Goal: Find specific page/section: Find specific page/section

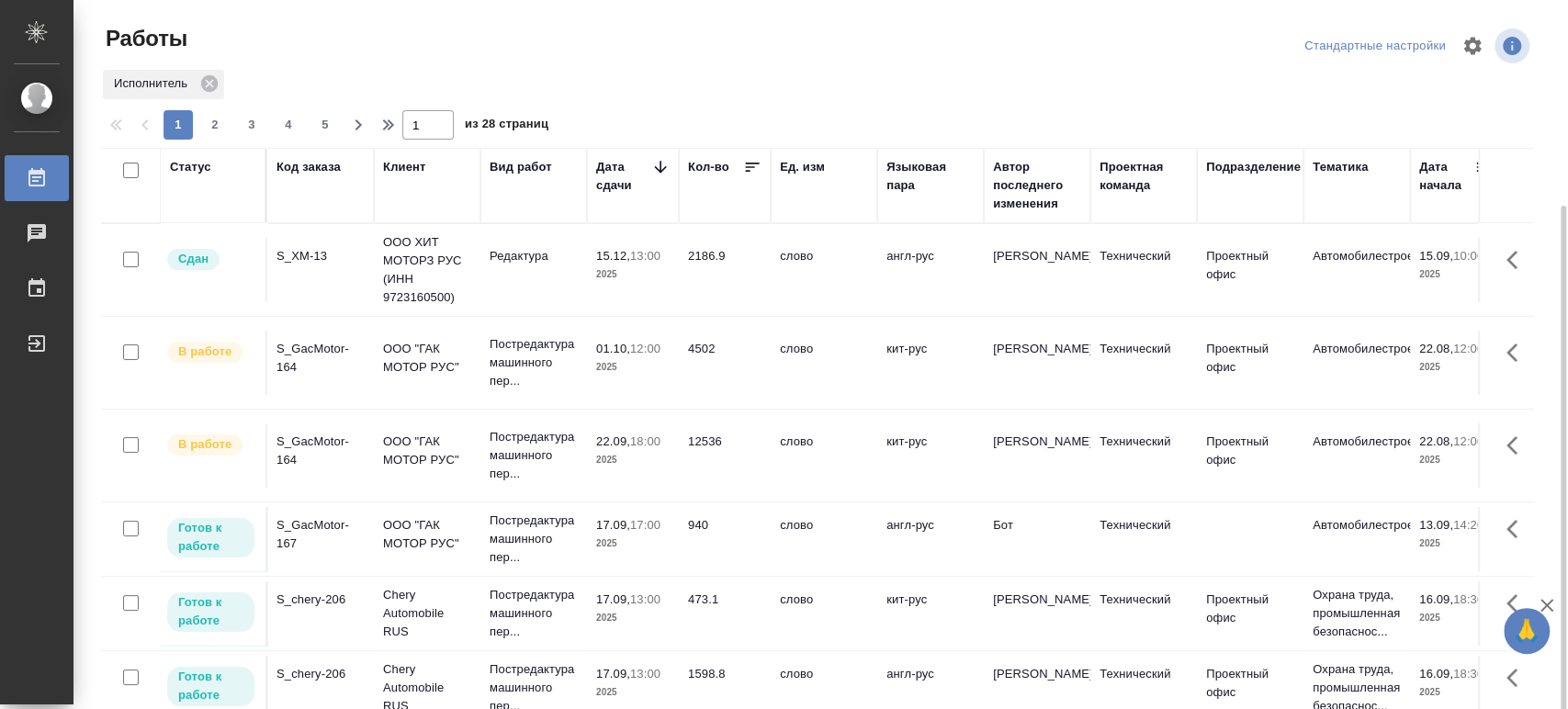
scroll to position [197, 0]
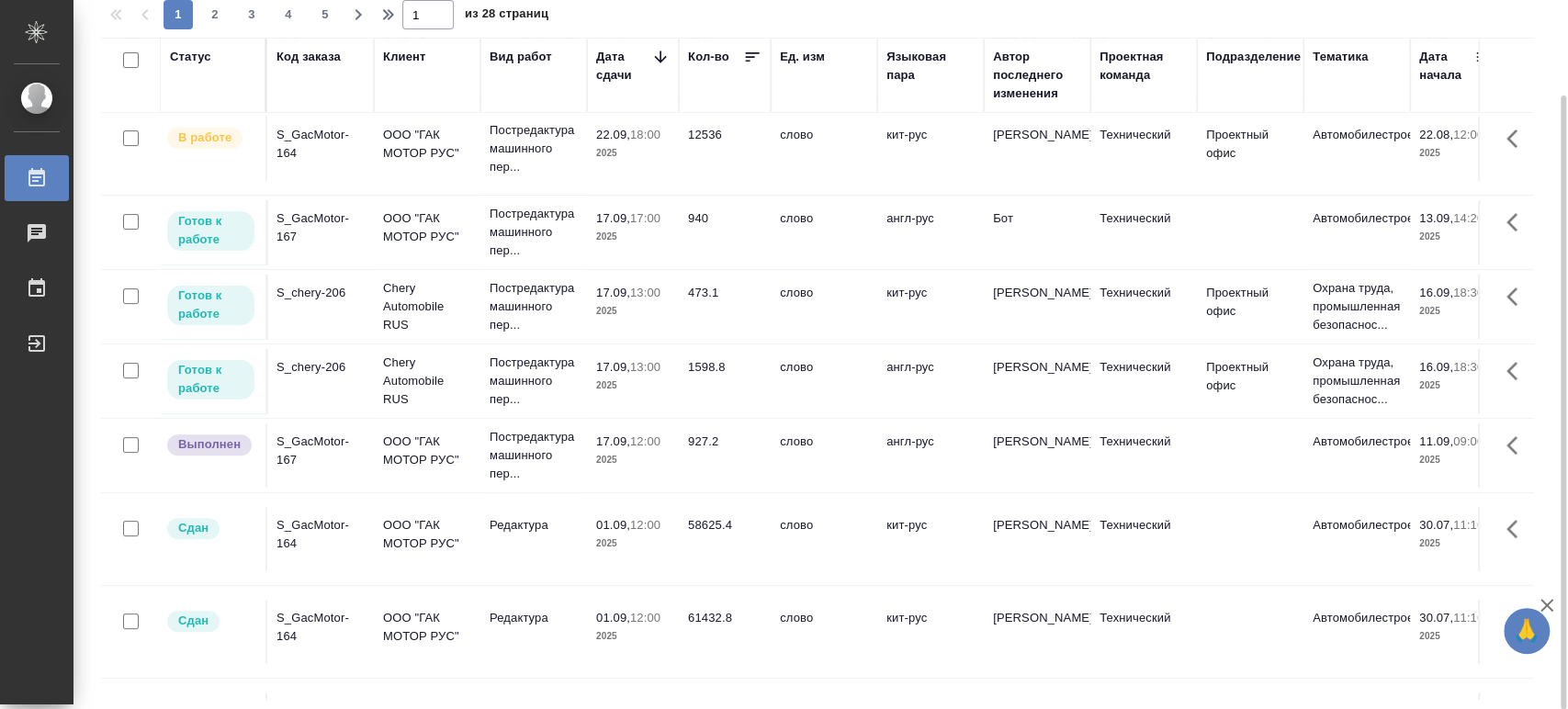
click at [308, 286] on div "S_chery-206" at bounding box center [321, 292] width 88 height 18
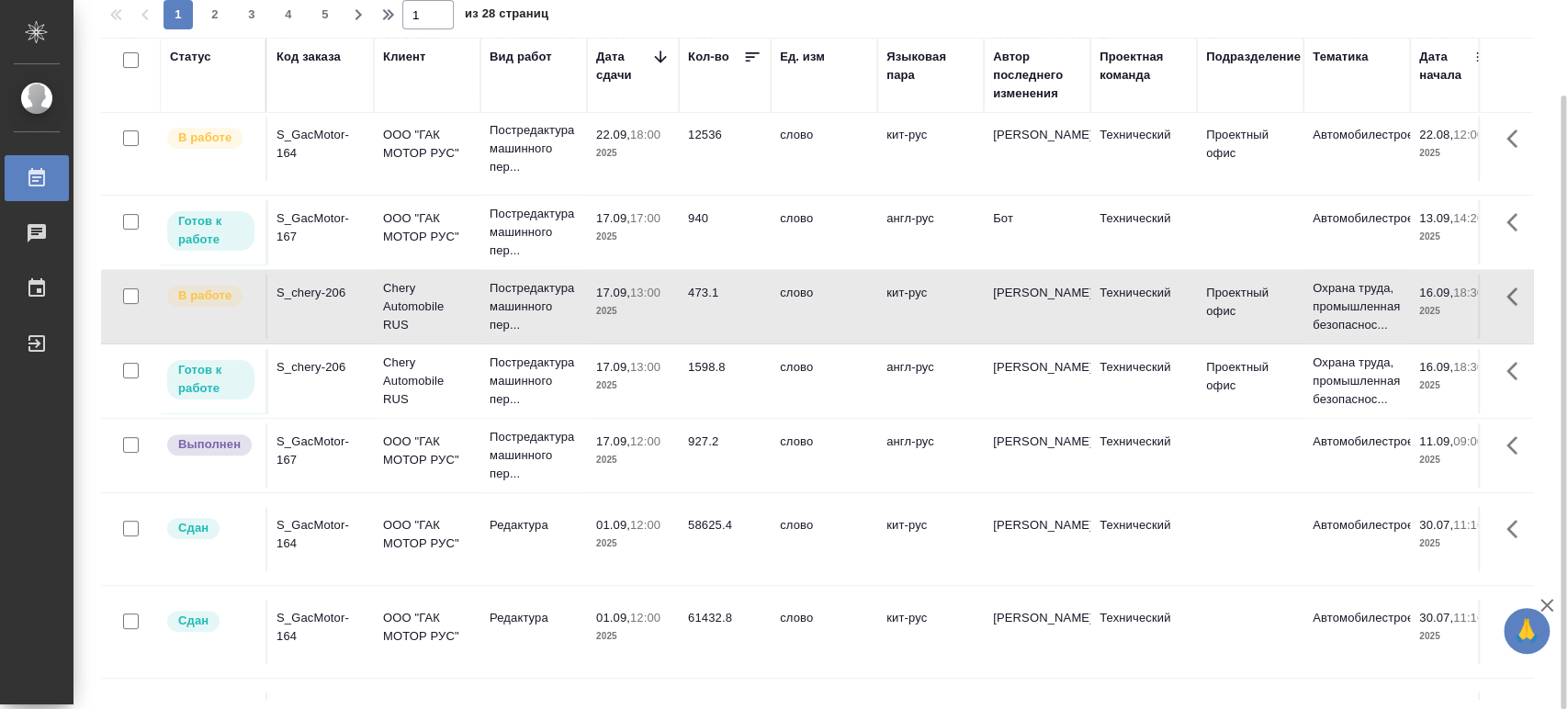
click at [313, 366] on div "S_chery-206" at bounding box center [321, 367] width 88 height 18
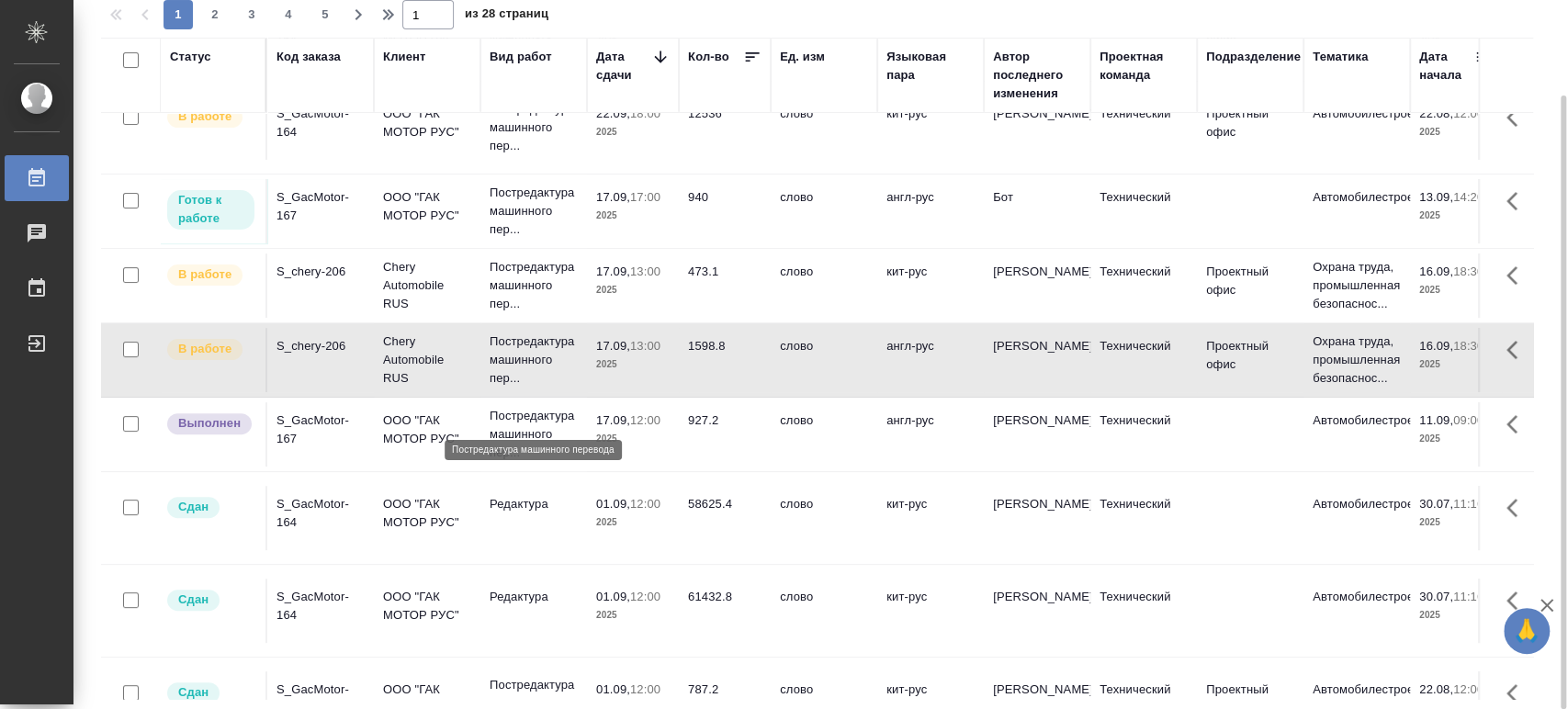
scroll to position [221, 0]
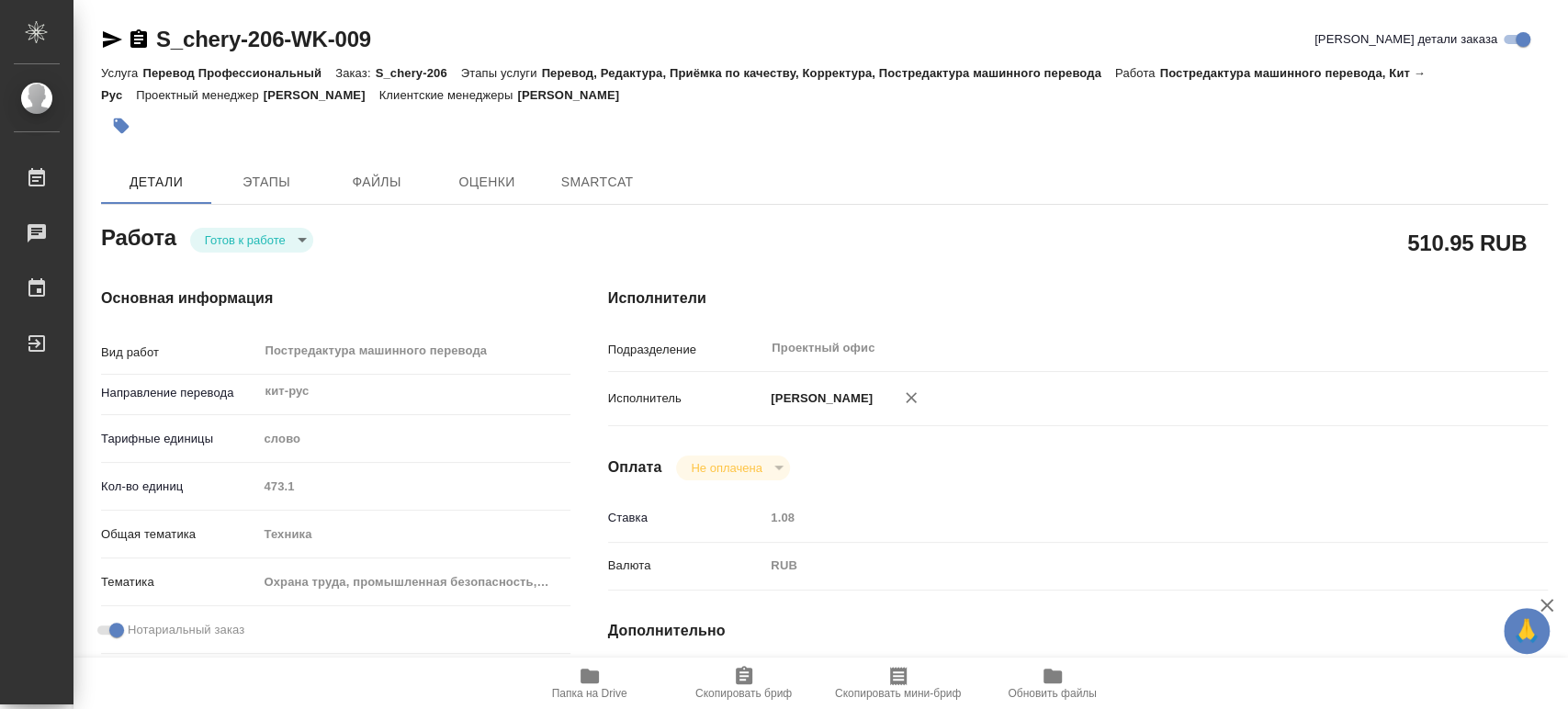
type textarea "x"
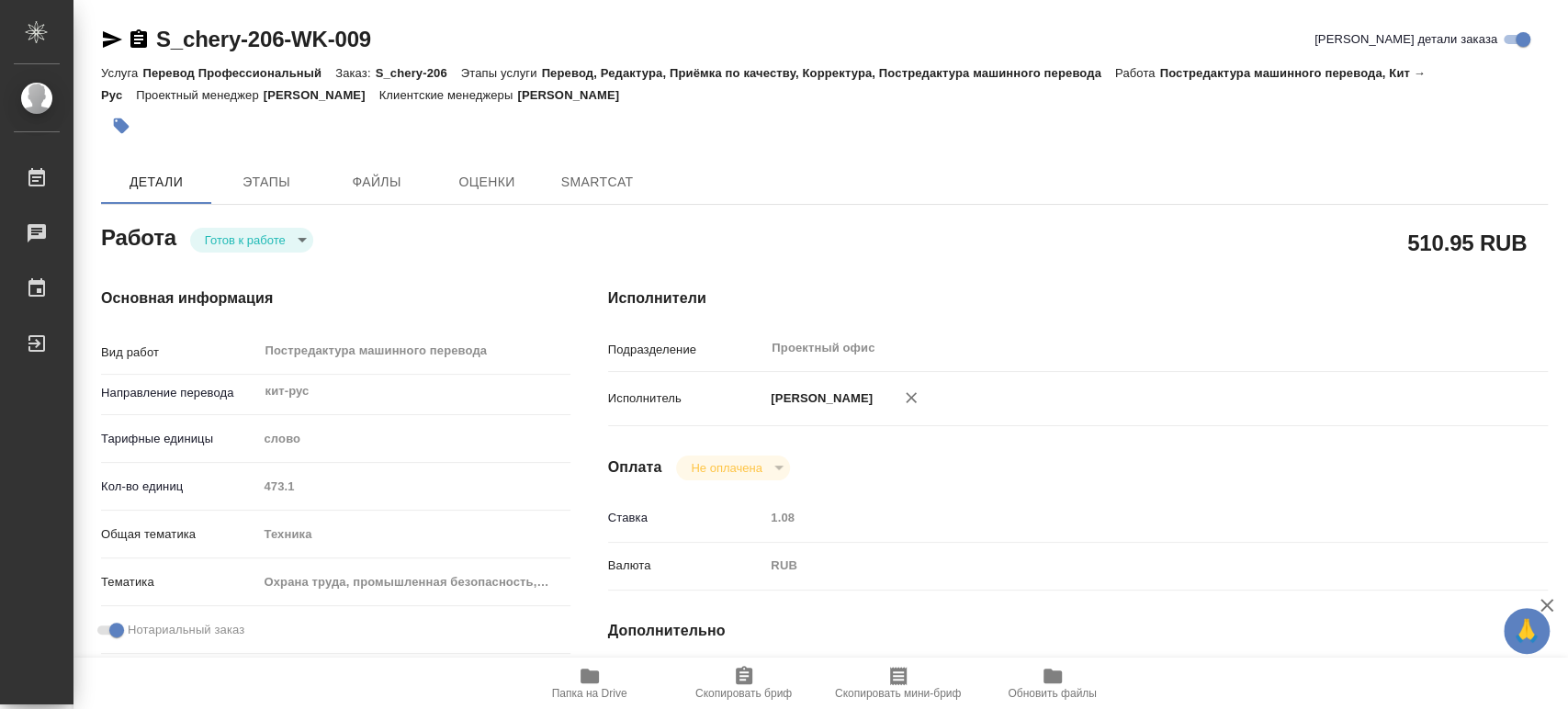
type textarea "x"
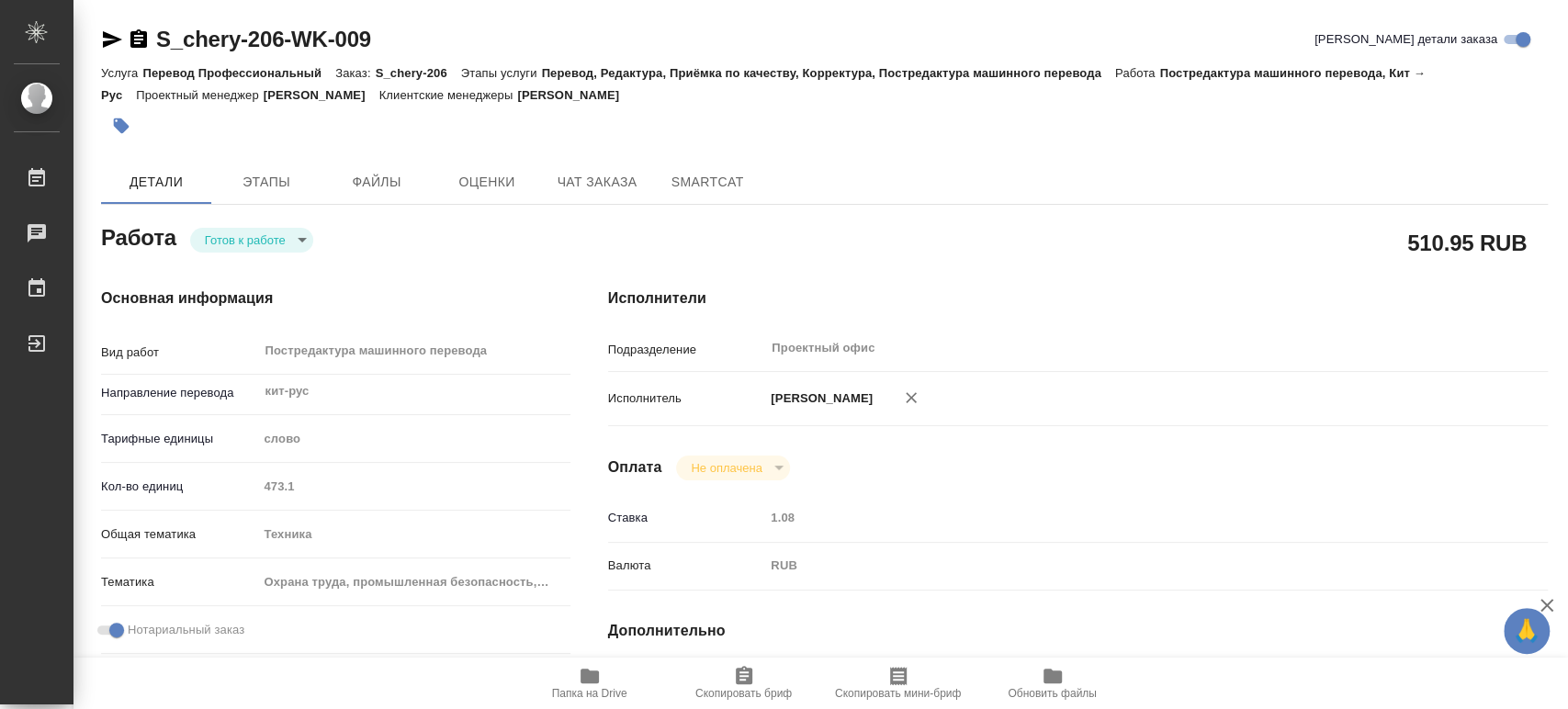
type textarea "x"
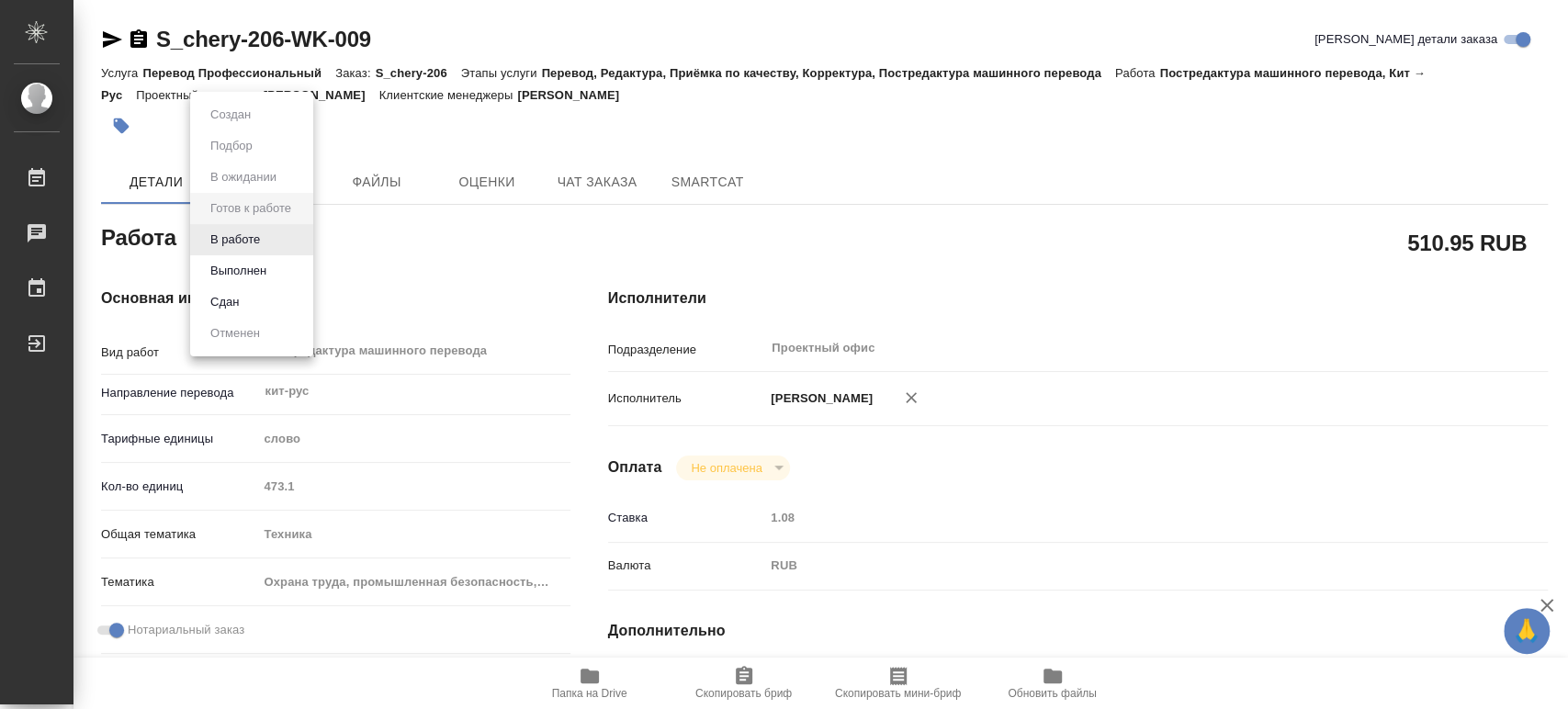
click at [301, 241] on body "🙏 .cls-1 fill:#fff; AWATERA Tsaturyan Robert Работы Чаты График Выйти S_chery-2…" at bounding box center [784, 354] width 1568 height 709
type textarea "x"
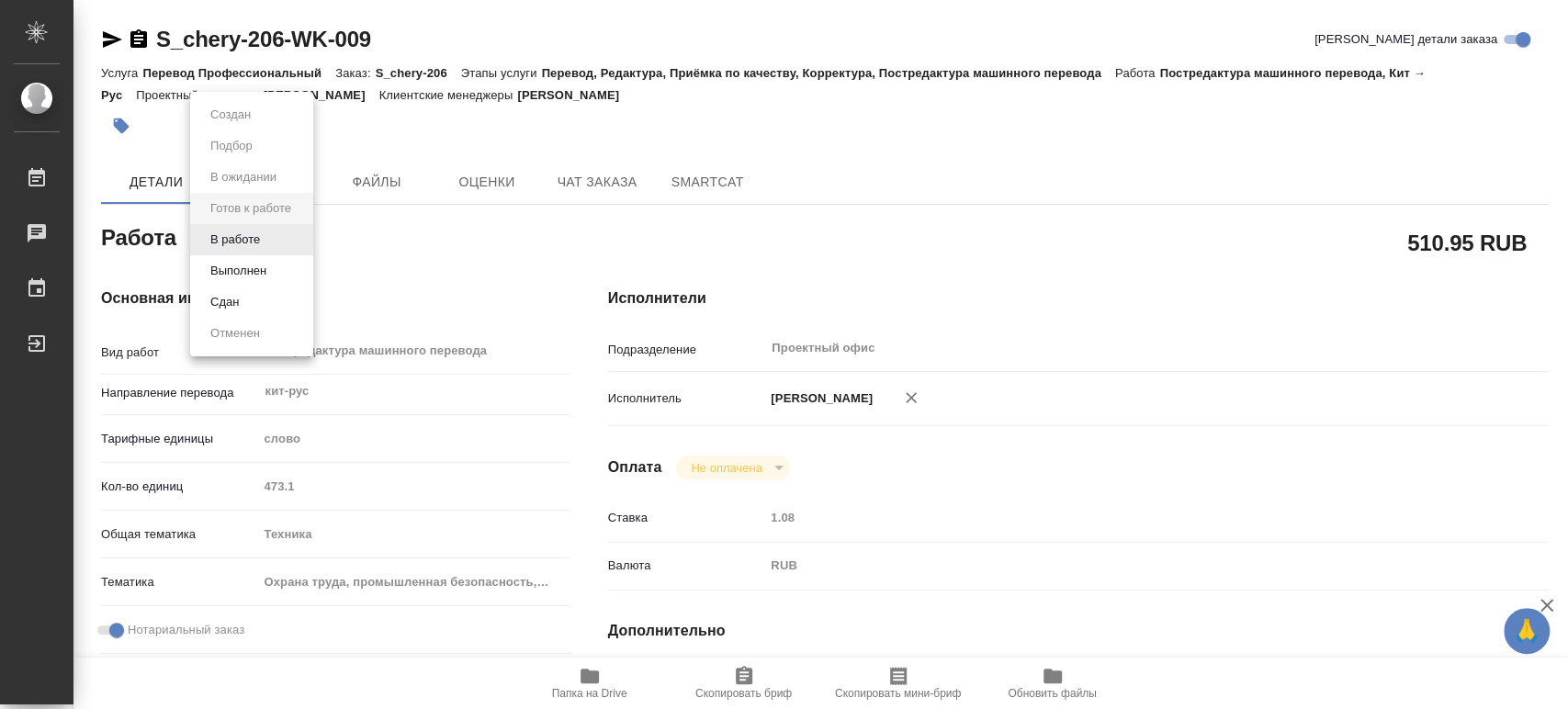
type textarea "x"
click at [242, 236] on button "В работе" at bounding box center [235, 239] width 61 height 20
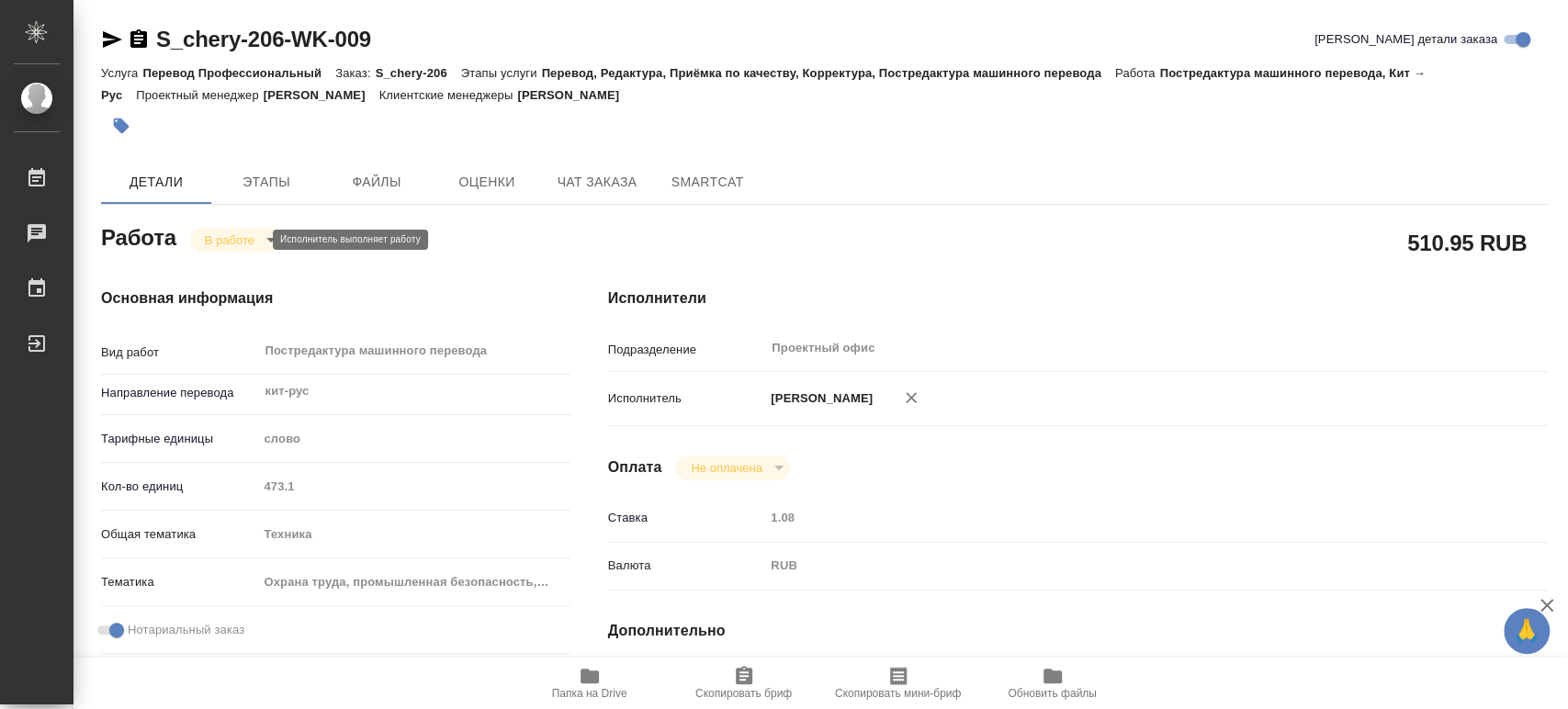
type textarea "x"
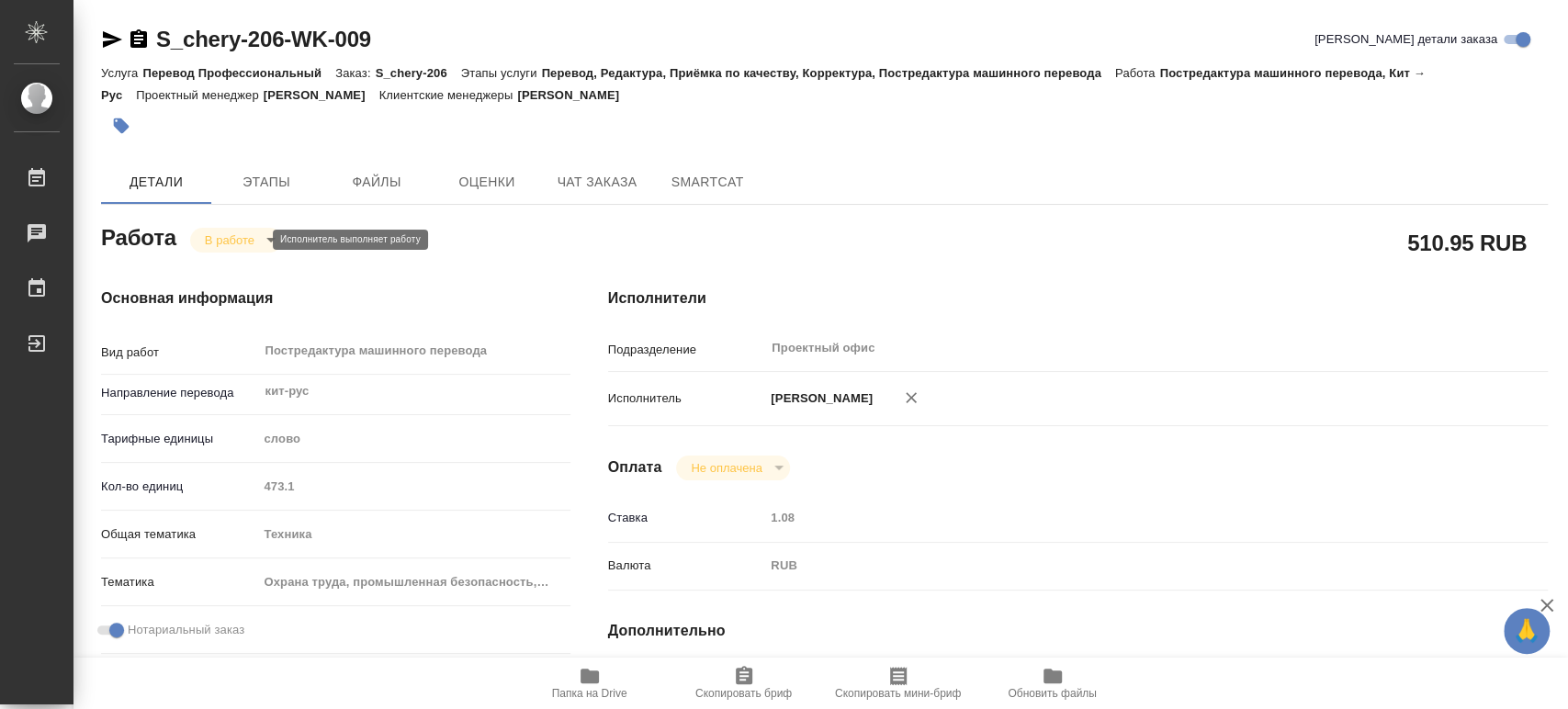
type textarea "x"
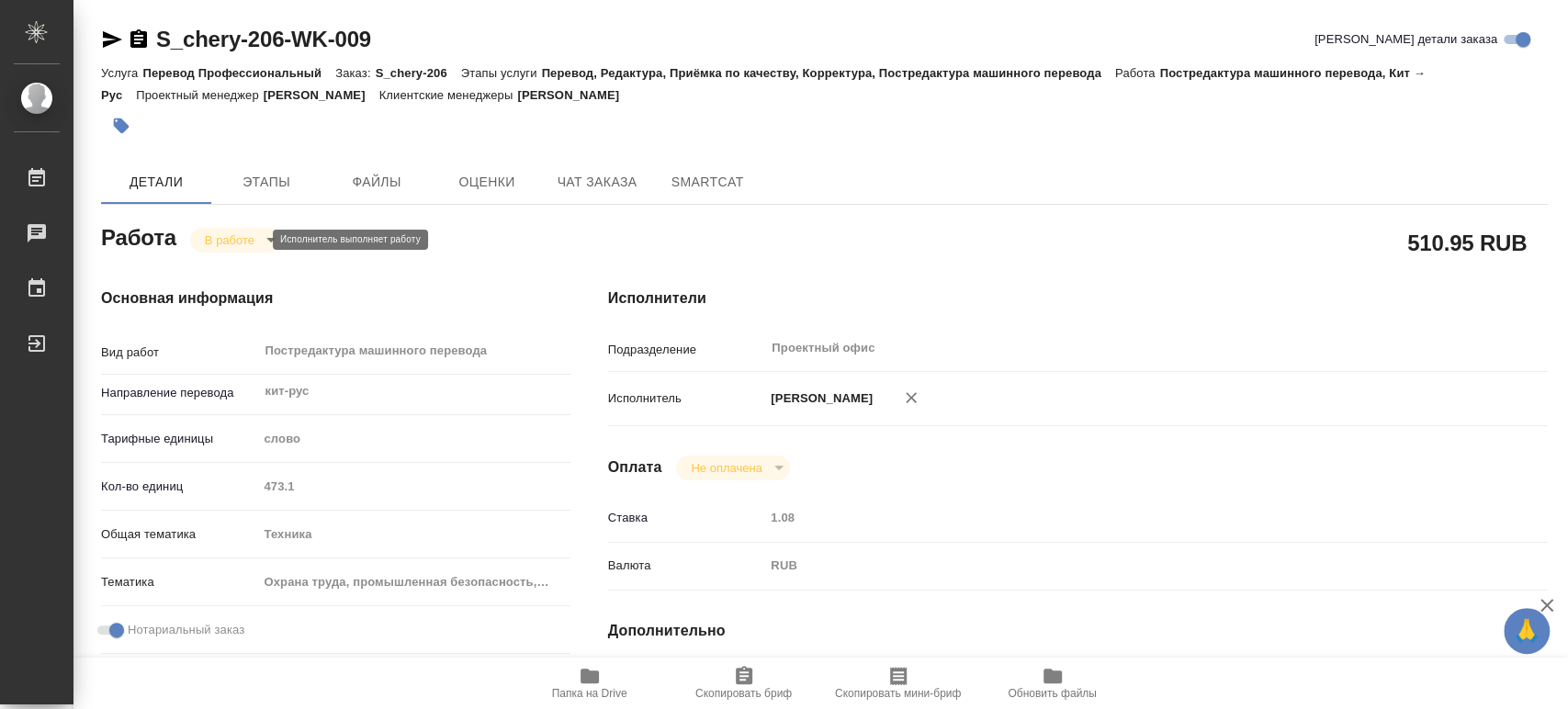
type textarea "x"
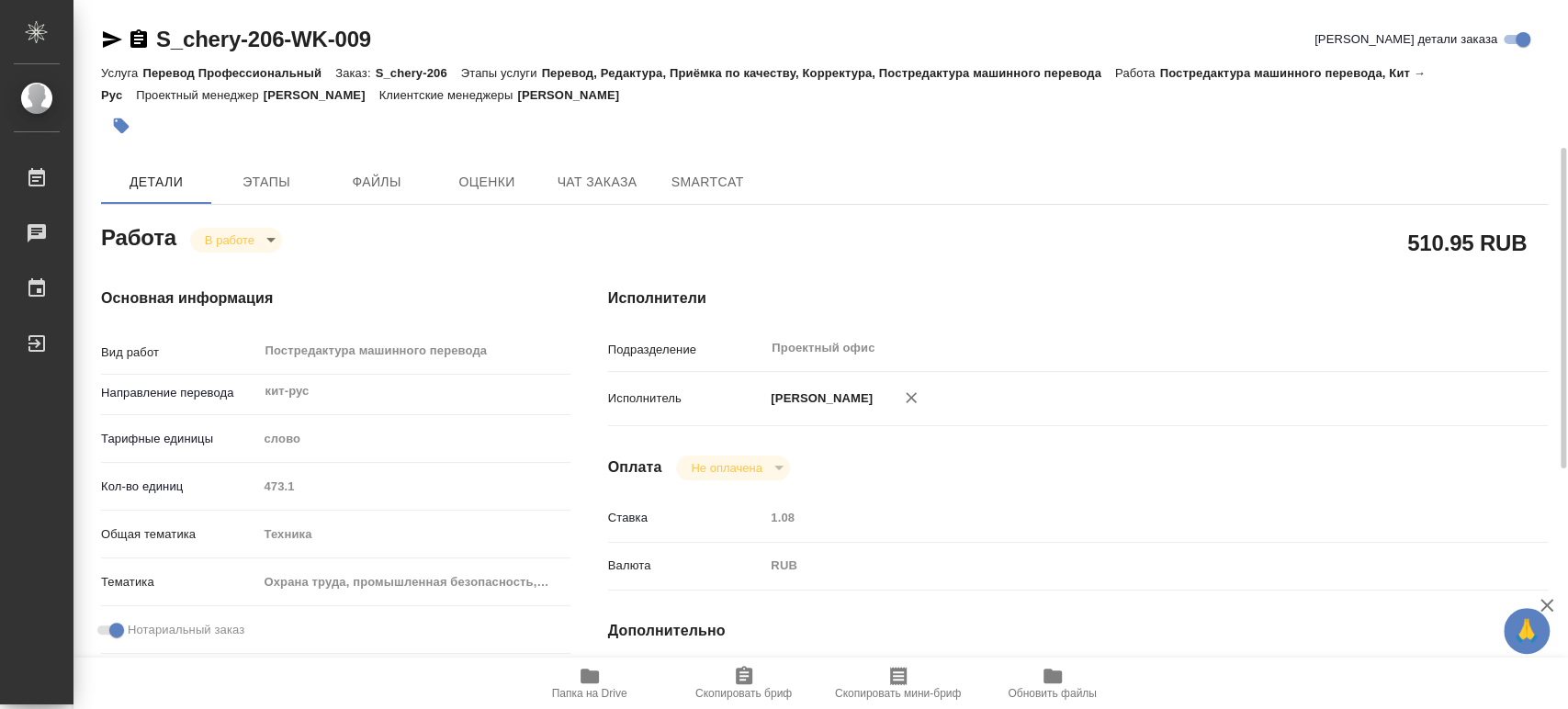
scroll to position [204, 0]
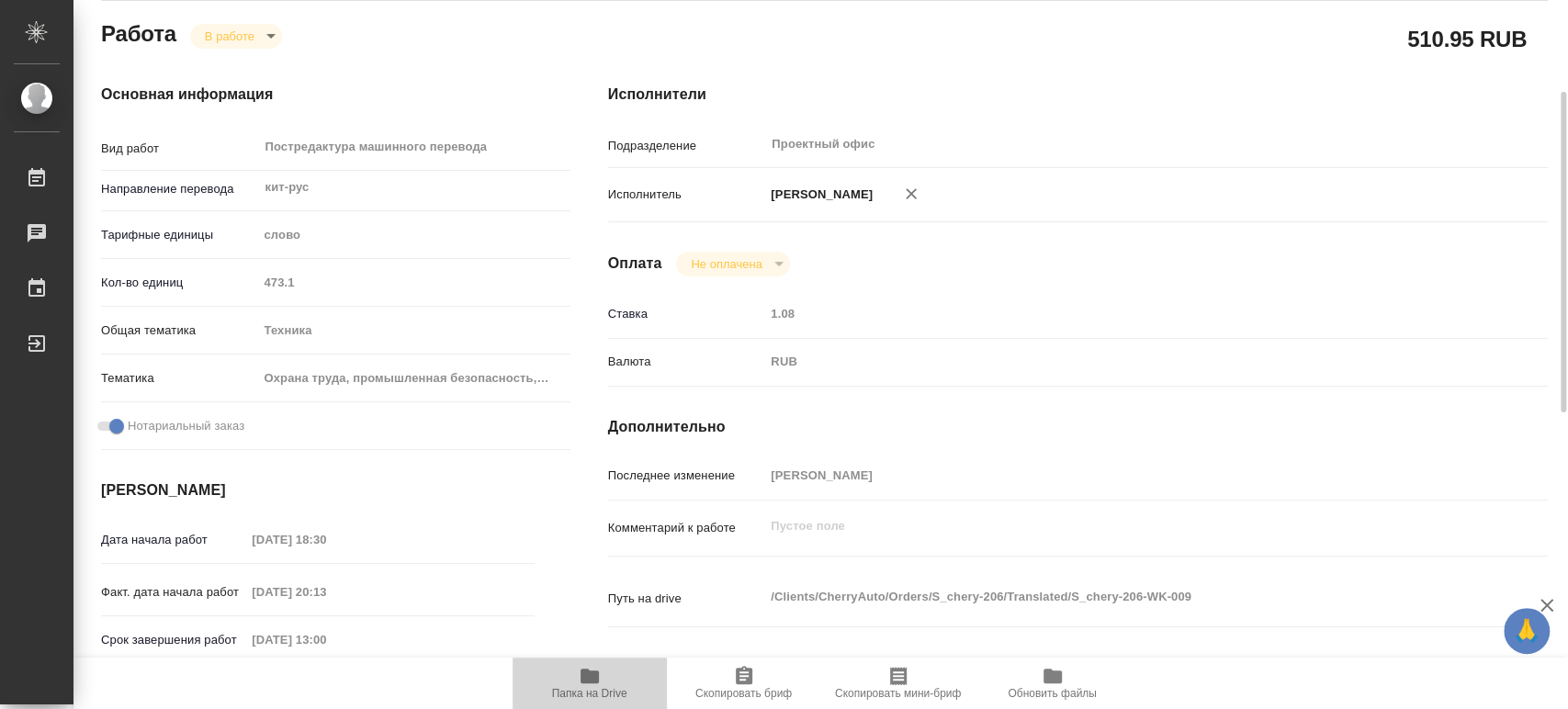
click at [572, 685] on span "Папка на Drive" at bounding box center [589, 682] width 132 height 35
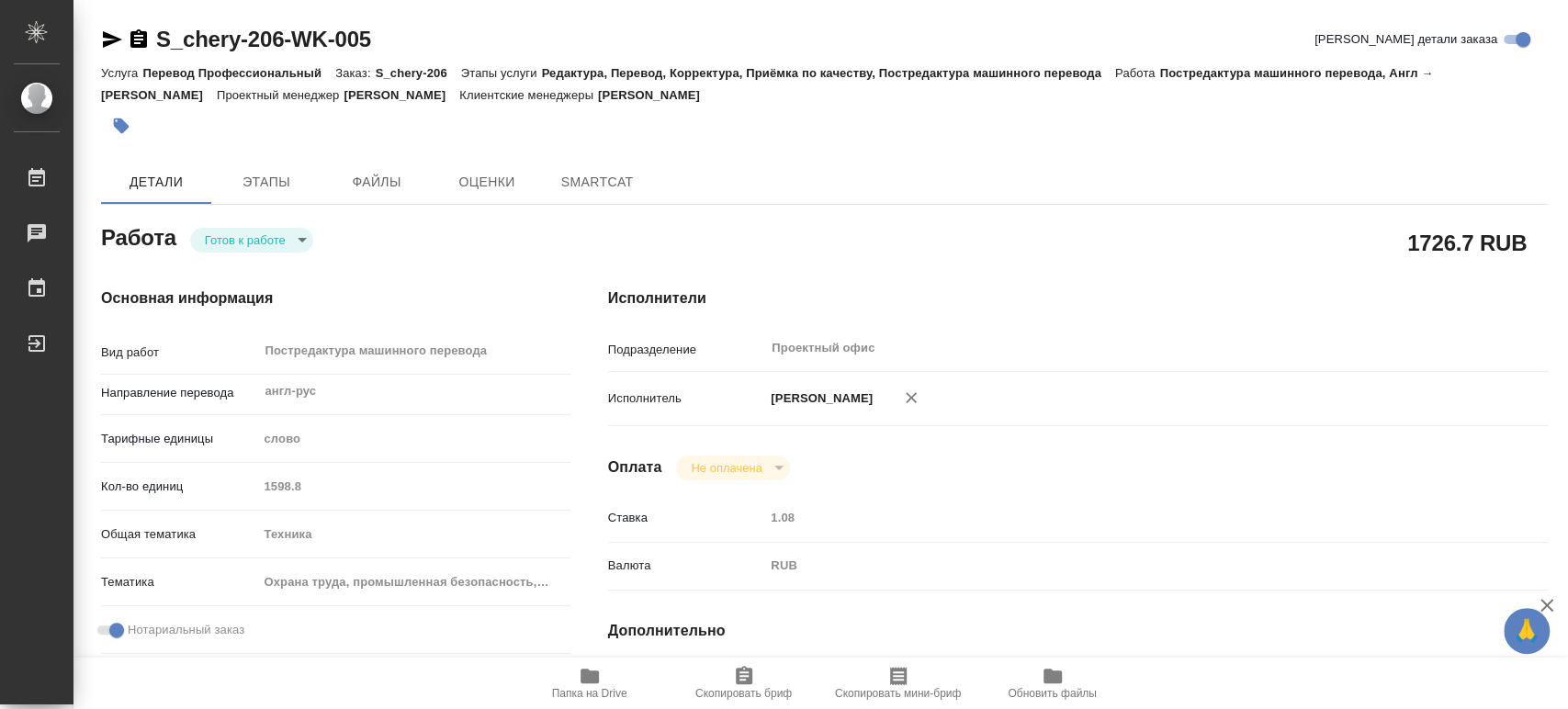
type textarea "x"
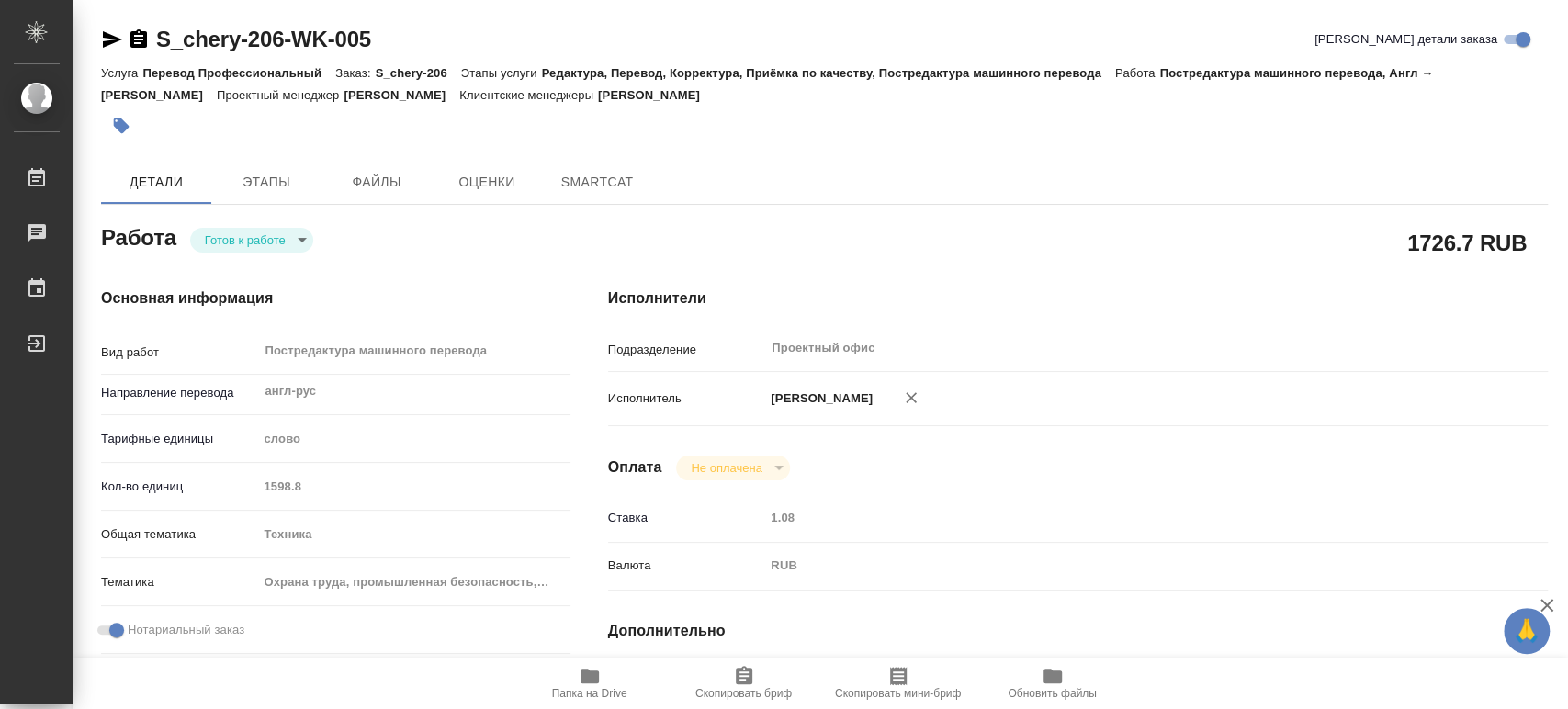
type textarea "x"
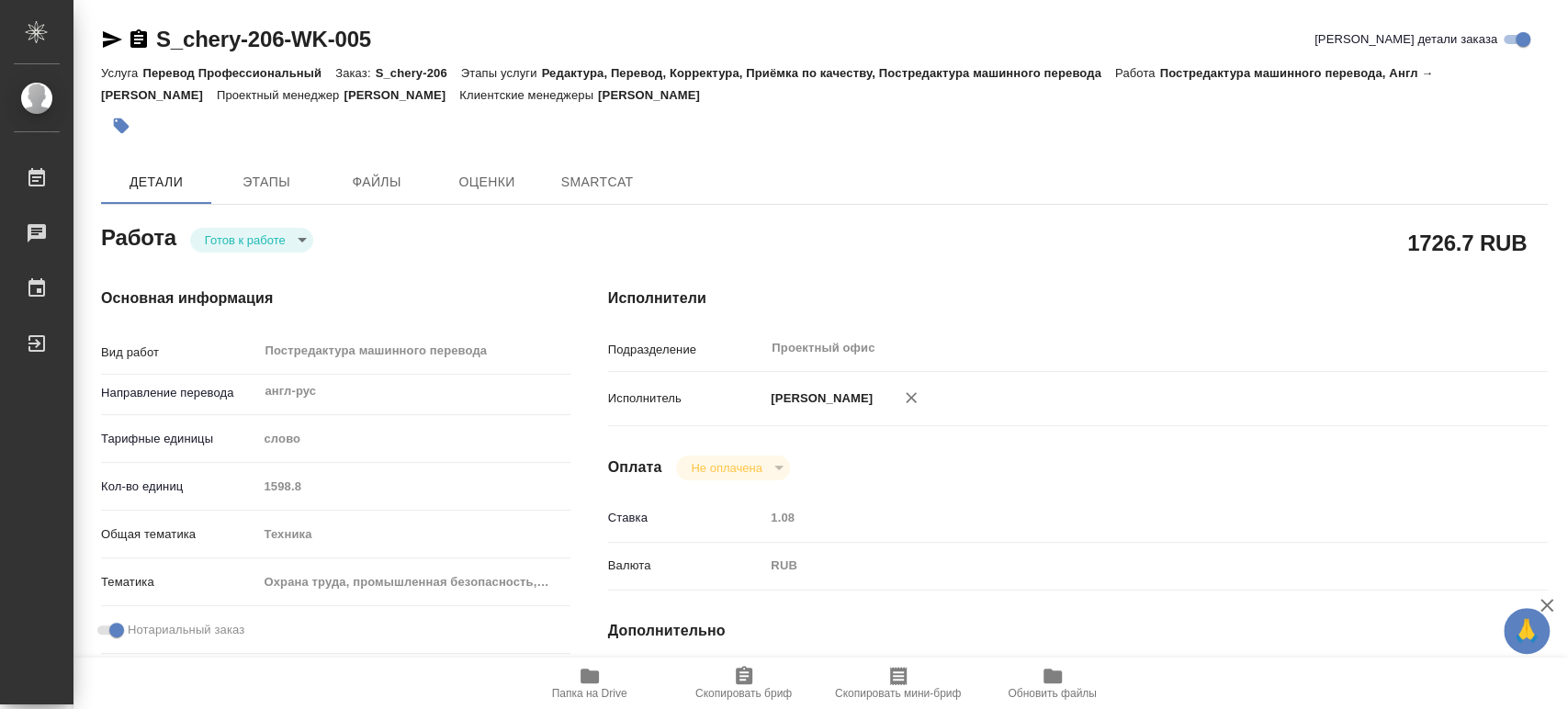
type textarea "x"
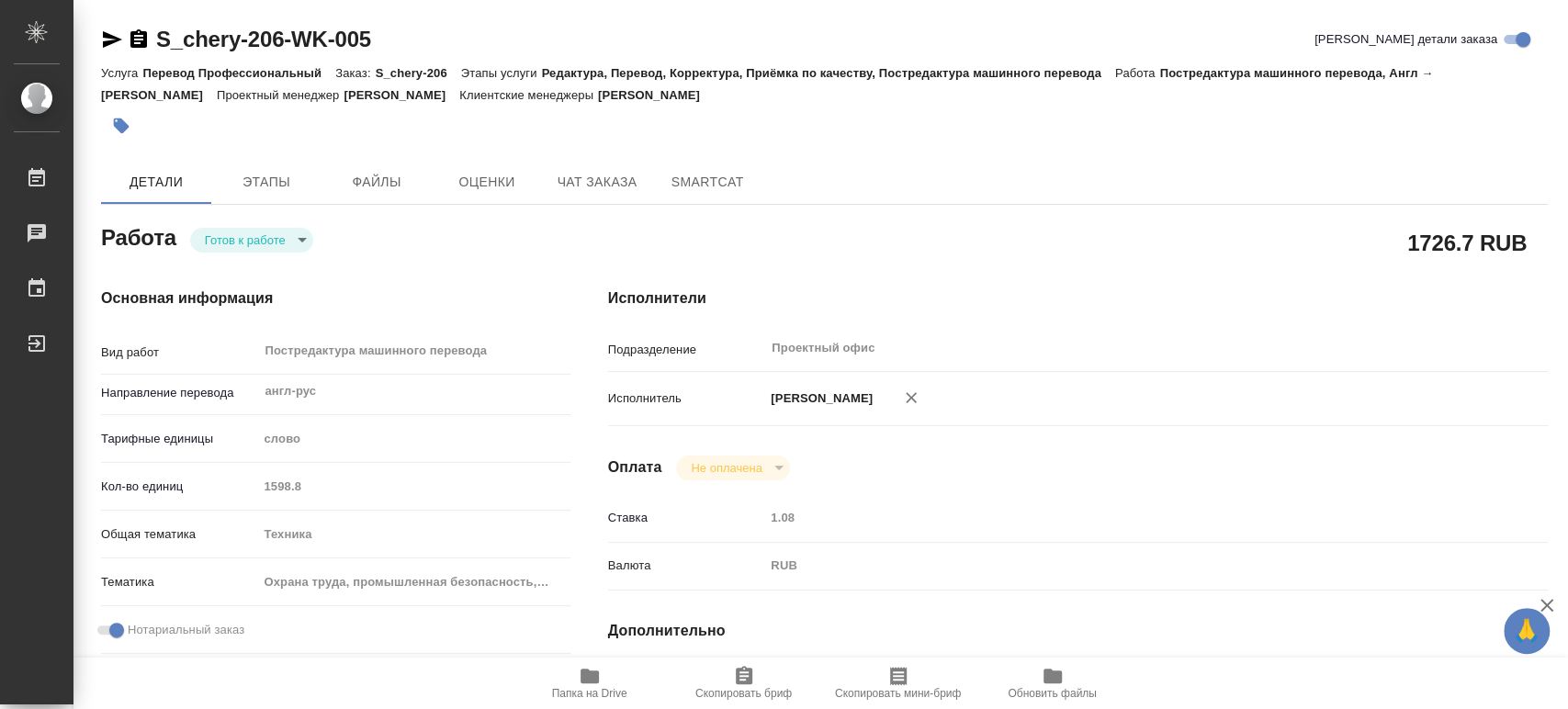
click at [303, 237] on body "🙏 .cls-1 fill:#fff; AWATERA [PERSON_NAME] Чаты График Выйти S_chery-206-WK-005 …" at bounding box center [784, 354] width 1568 height 709
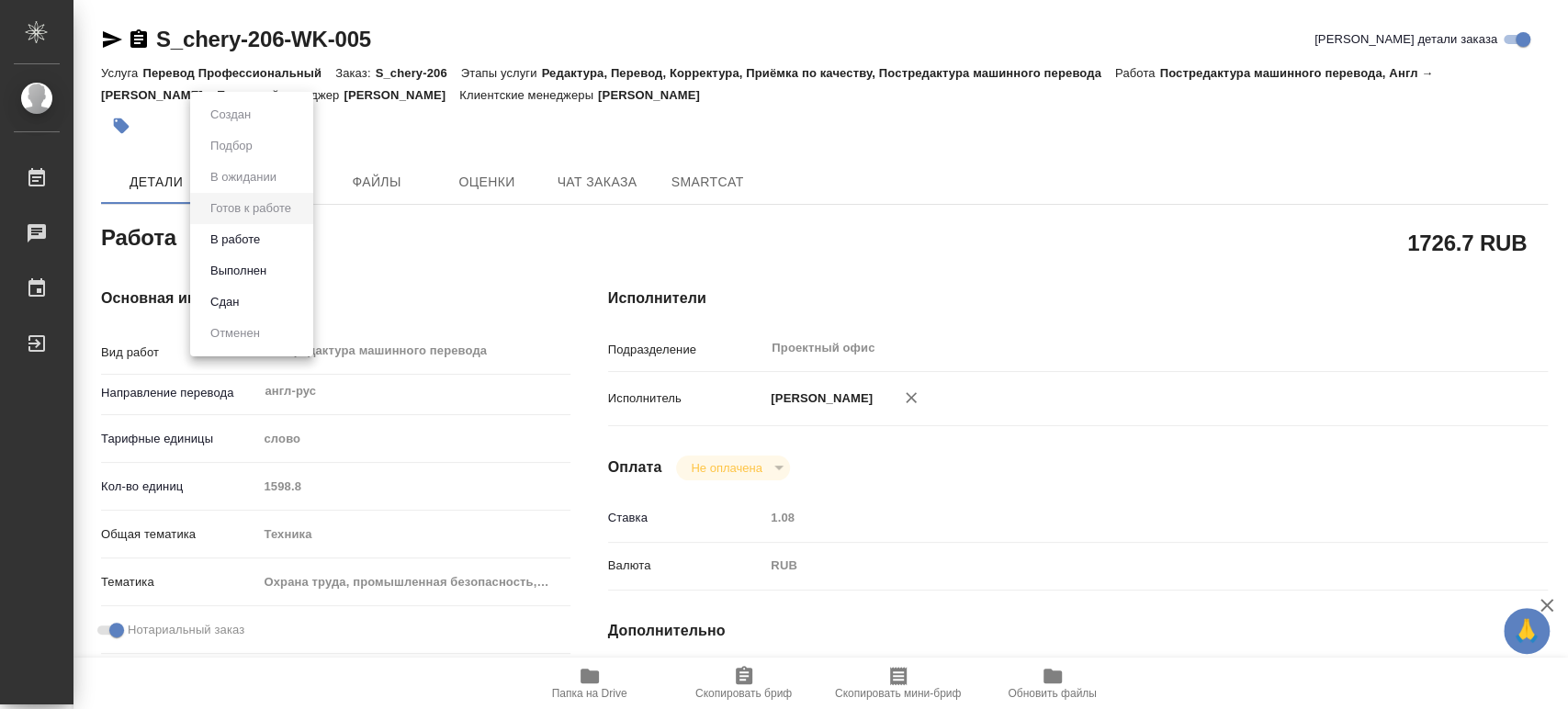
type textarea "x"
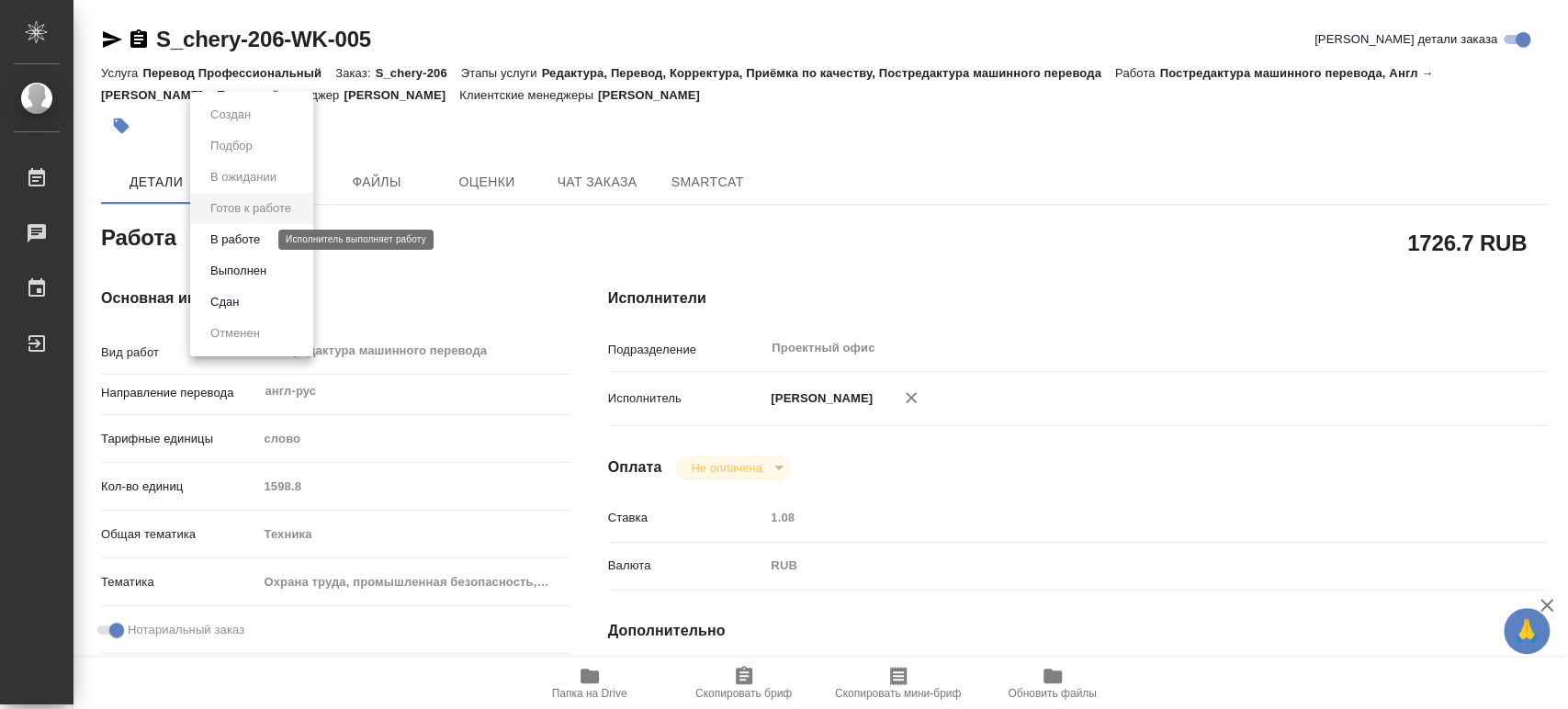
click at [243, 241] on button "В работе" at bounding box center [235, 239] width 61 height 20
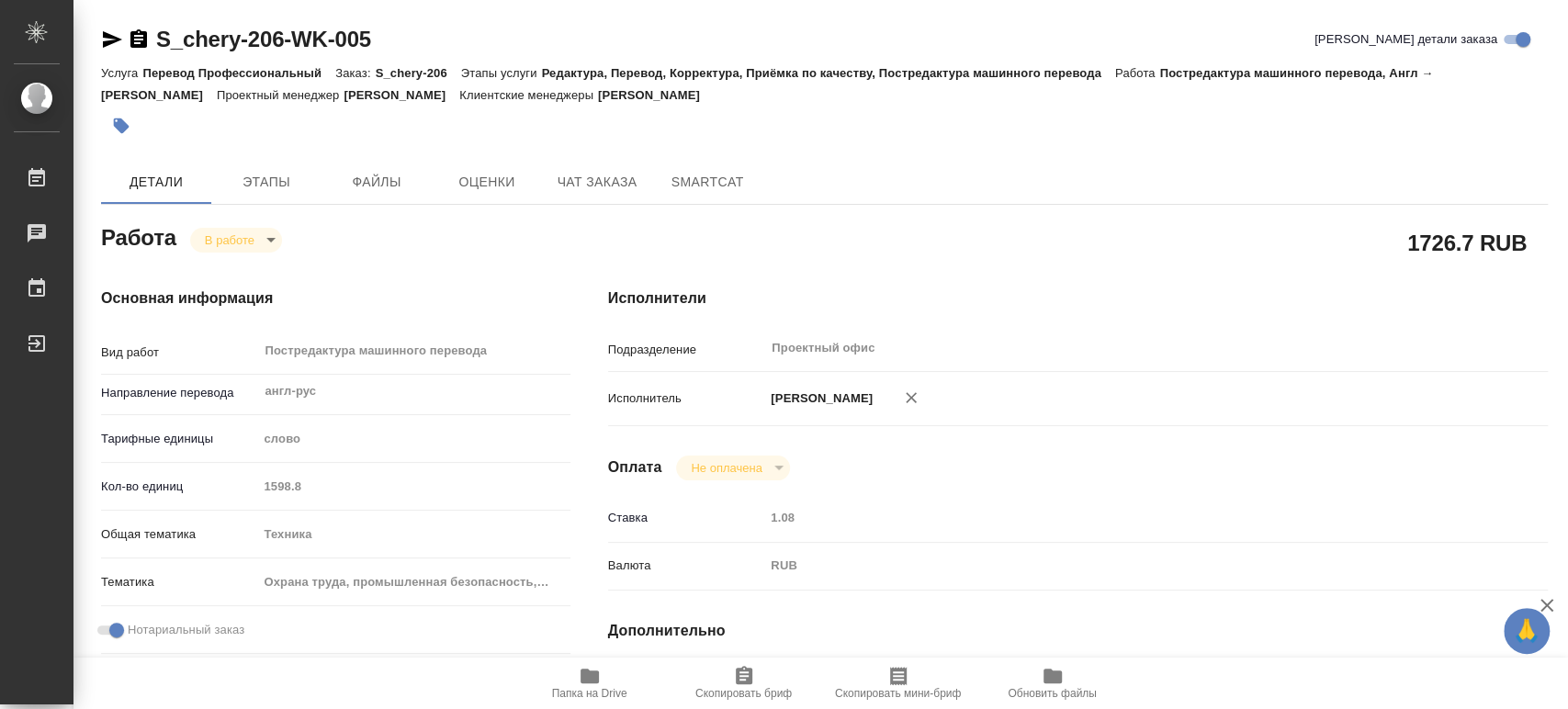
type textarea "x"
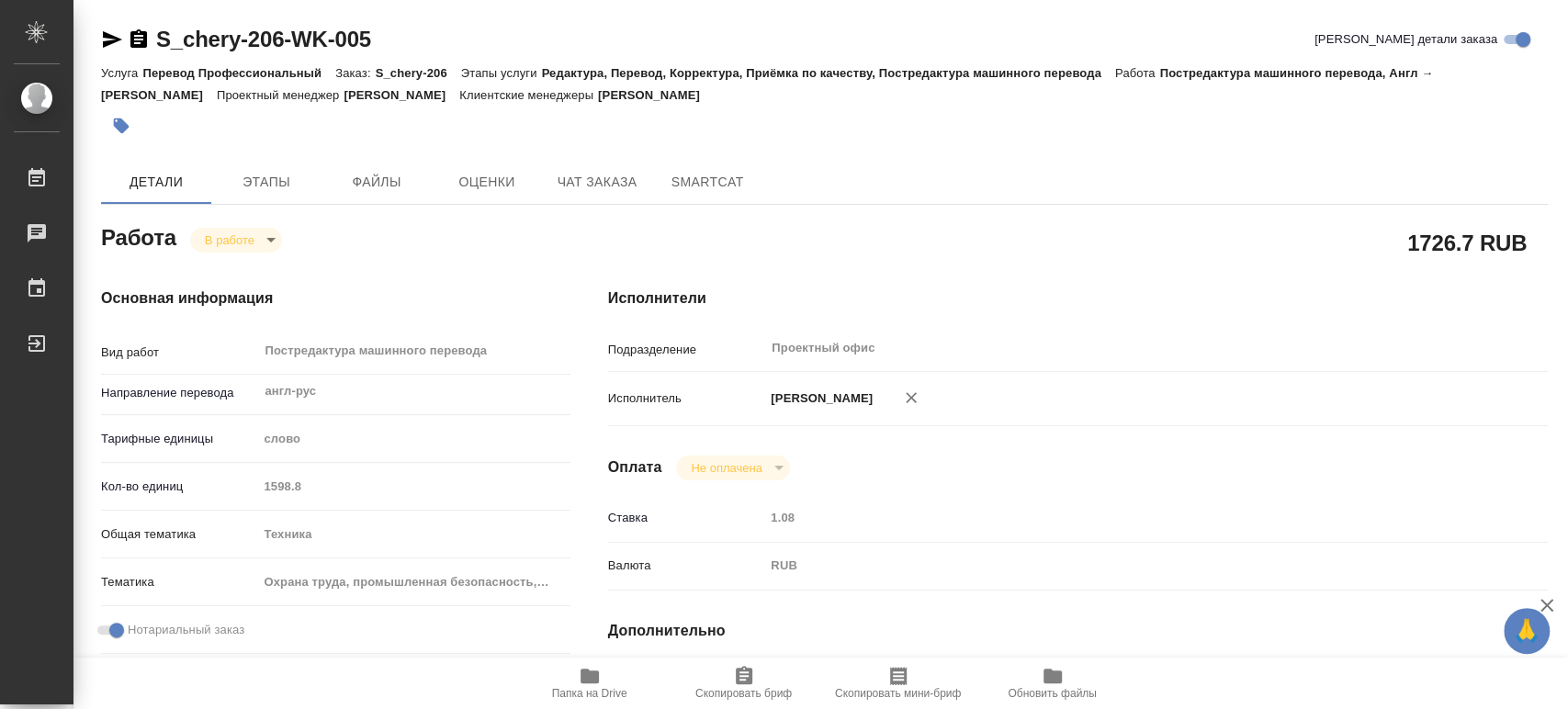
type textarea "x"
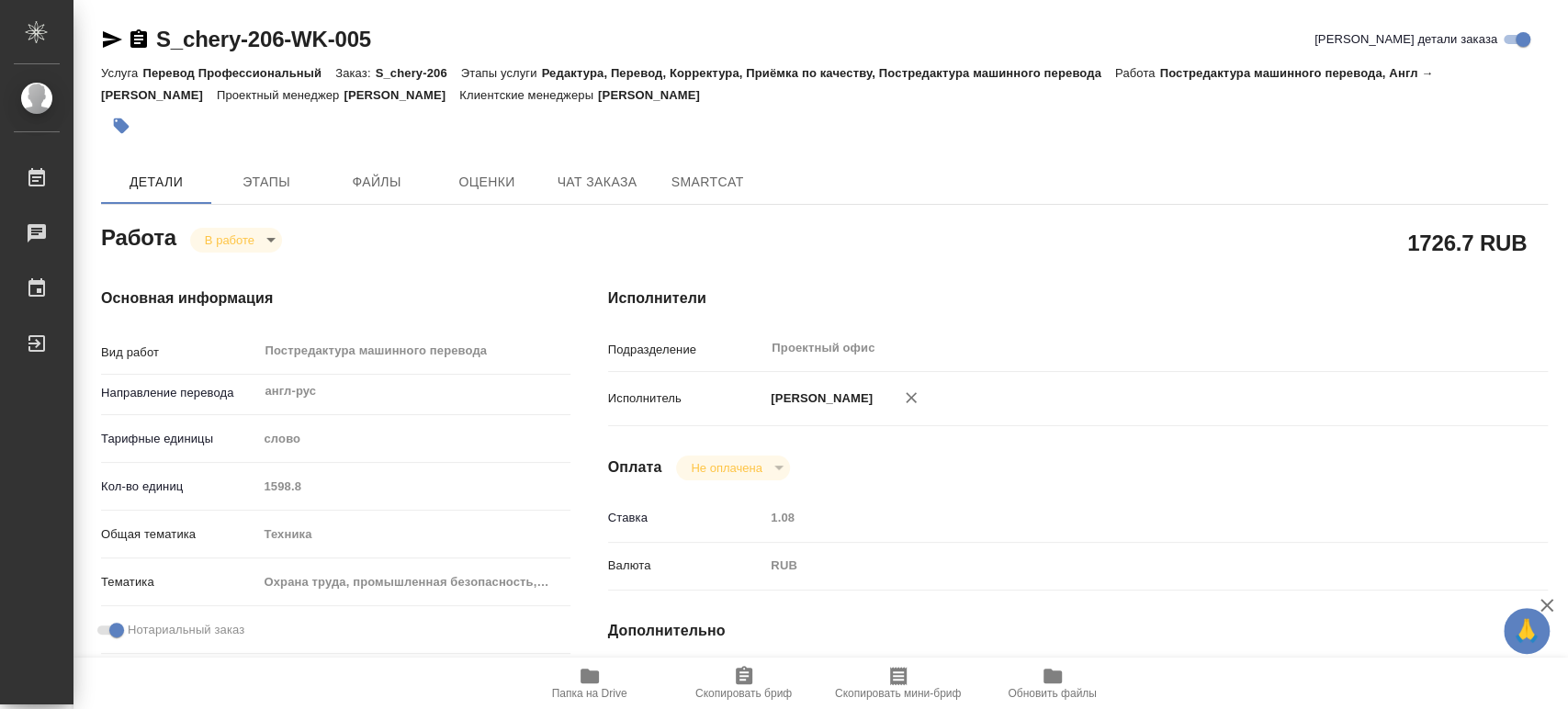
type textarea "x"
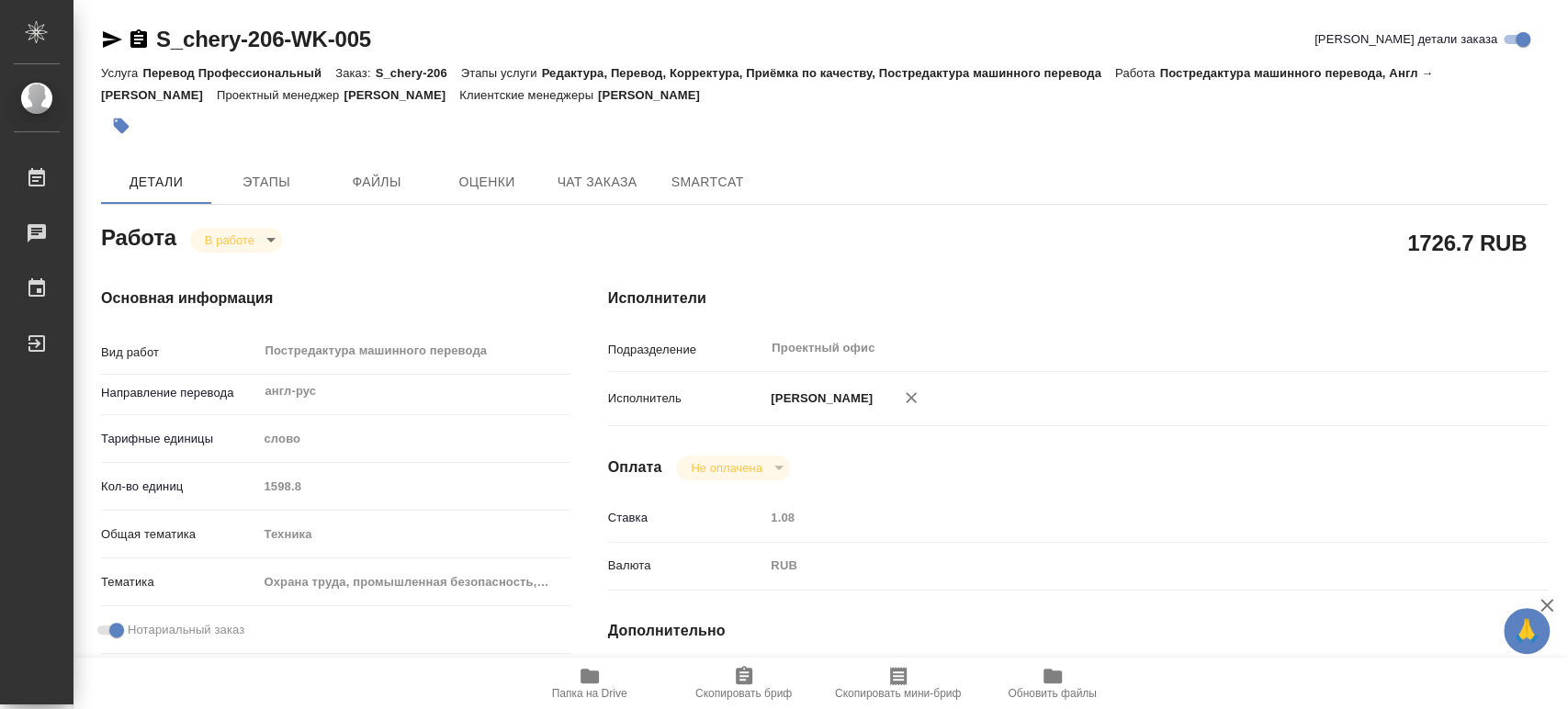
scroll to position [204, 0]
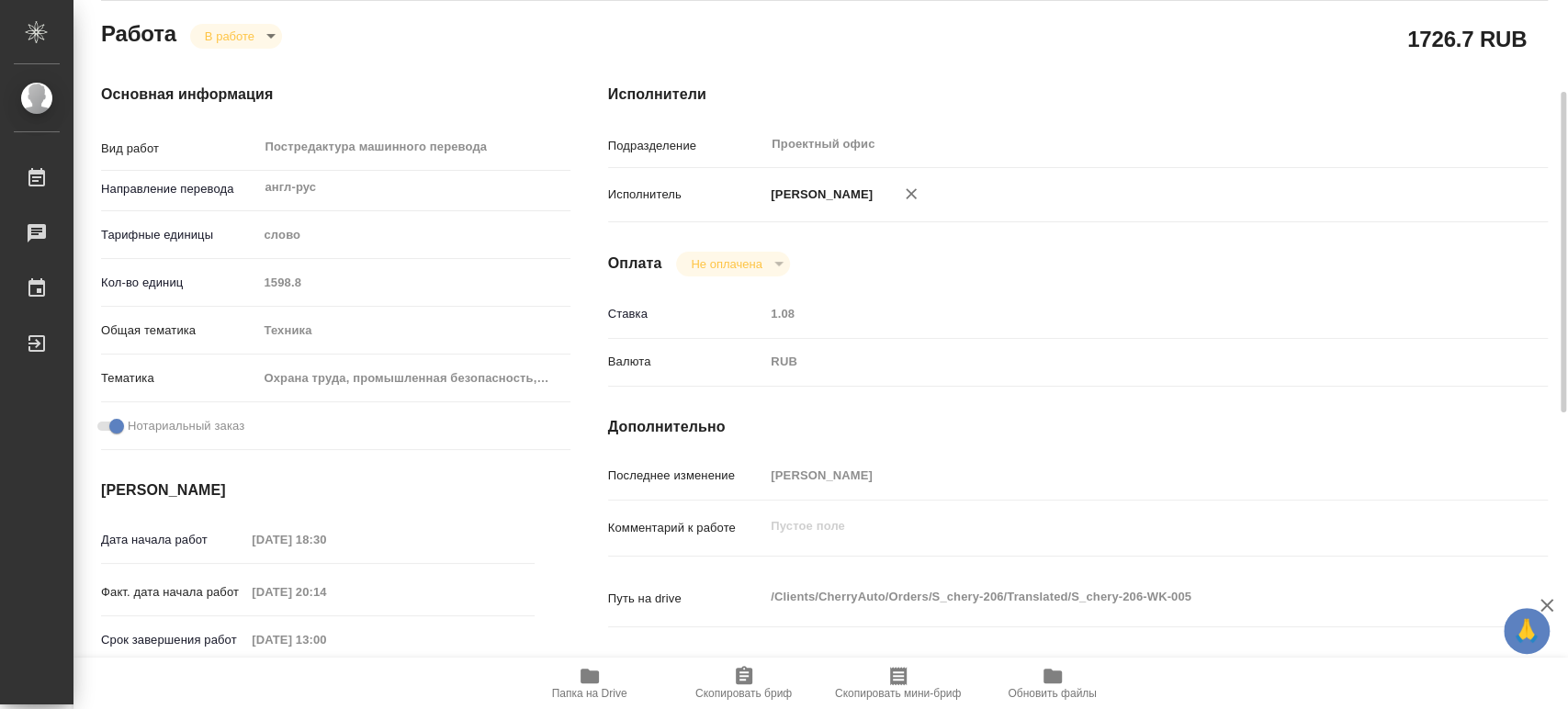
type textarea "x"
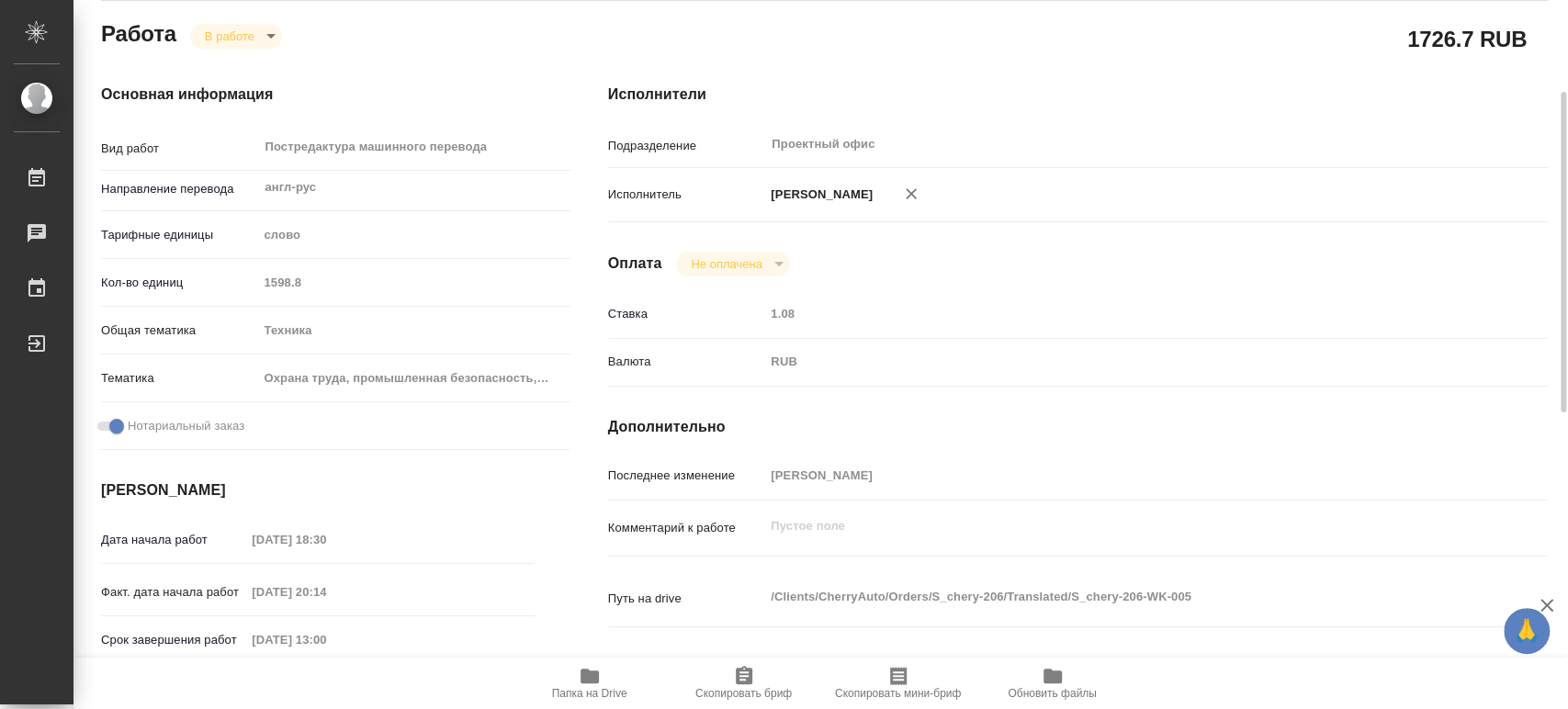
click at [590, 689] on span "Папка на Drive" at bounding box center [589, 694] width 75 height 13
